Goal: Navigation & Orientation: Find specific page/section

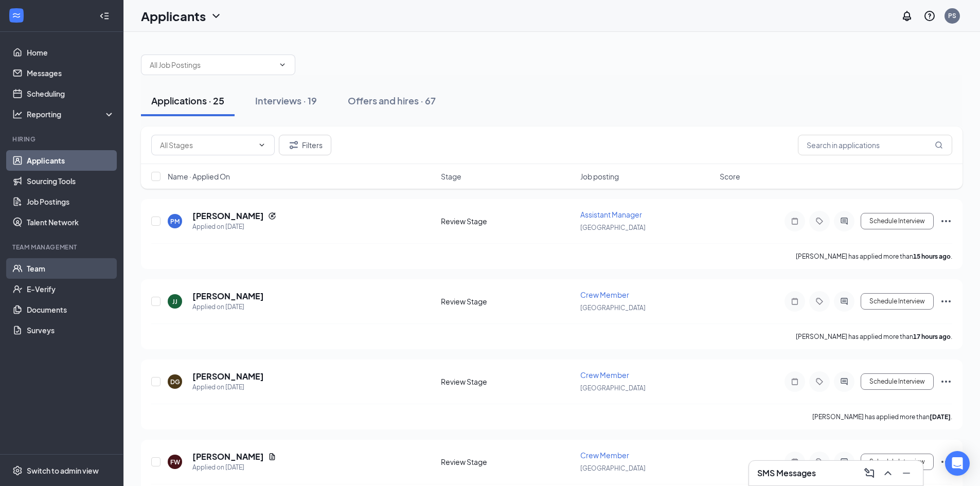
click at [59, 269] on link "Team" at bounding box center [71, 268] width 88 height 21
click at [615, 378] on span "Crew Member" at bounding box center [604, 374] width 49 height 9
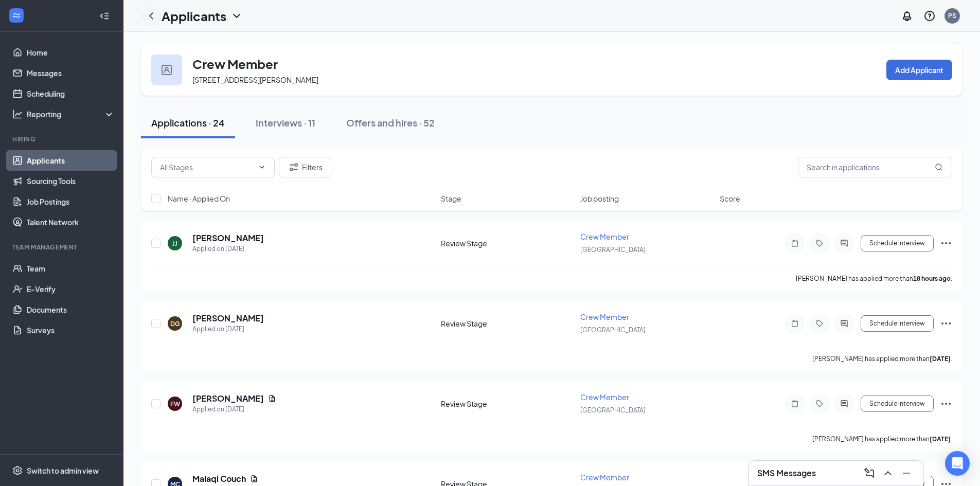
click at [152, 17] on icon "ChevronLeft" at bounding box center [151, 15] width 4 height 7
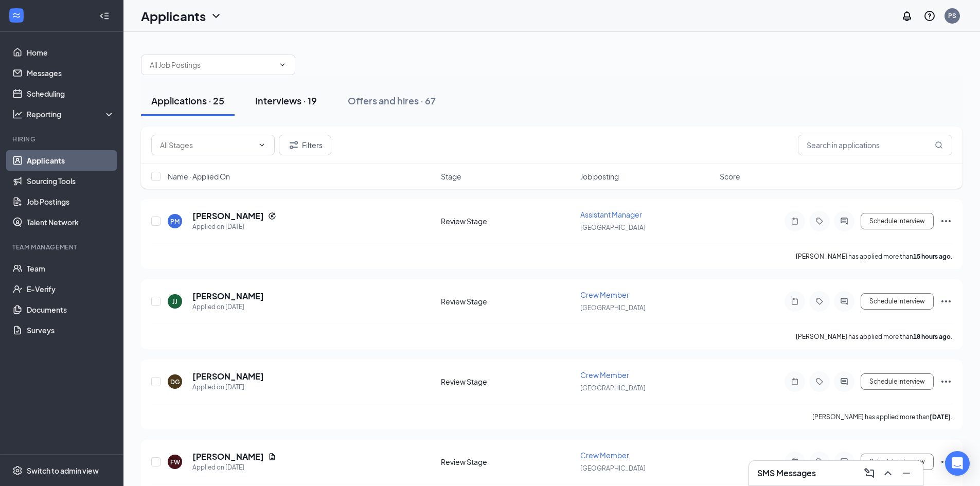
click at [286, 96] on div "Interviews · 19" at bounding box center [286, 100] width 62 height 13
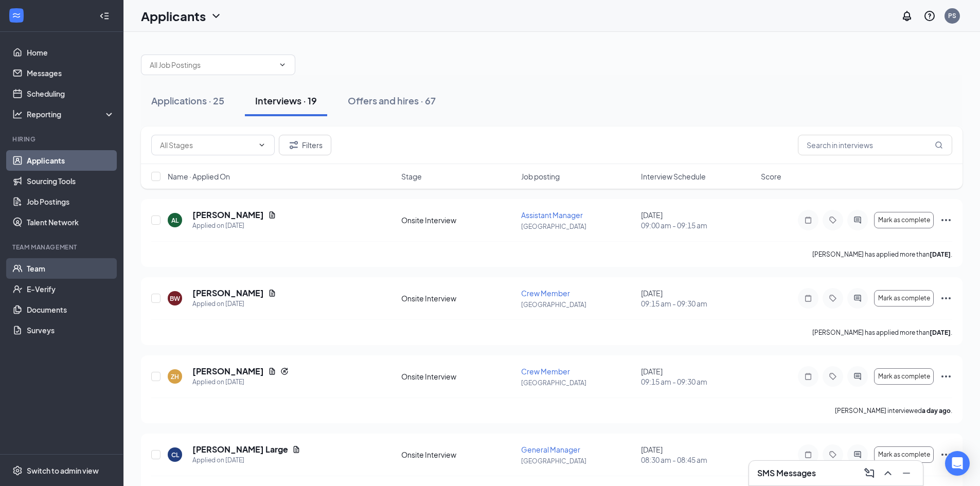
click at [35, 270] on link "Team" at bounding box center [71, 268] width 88 height 21
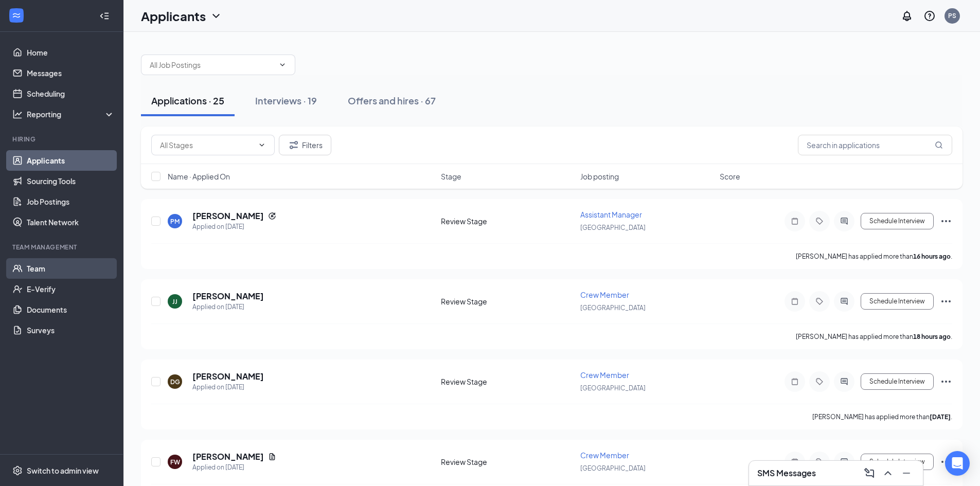
click at [55, 263] on link "Team" at bounding box center [71, 268] width 88 height 21
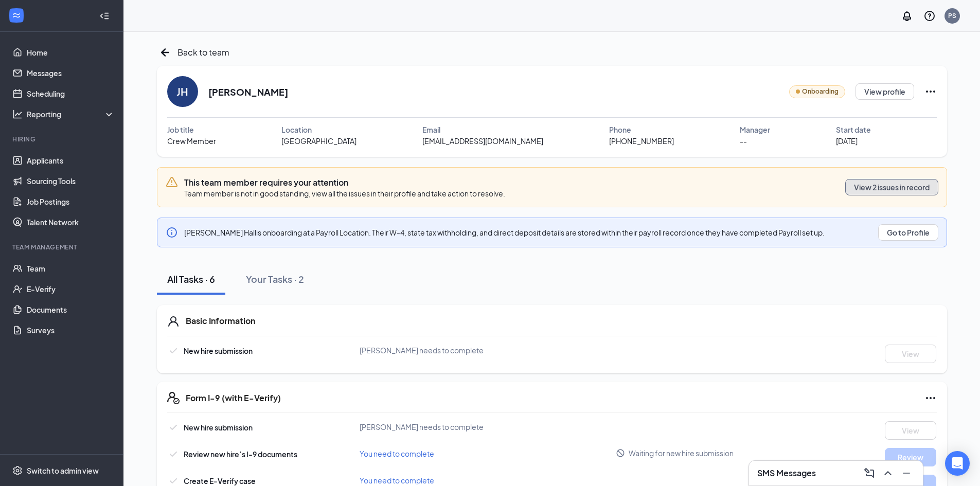
click at [896, 189] on button "View 2 issues in record" at bounding box center [891, 187] width 93 height 16
